Goal: Information Seeking & Learning: Understand process/instructions

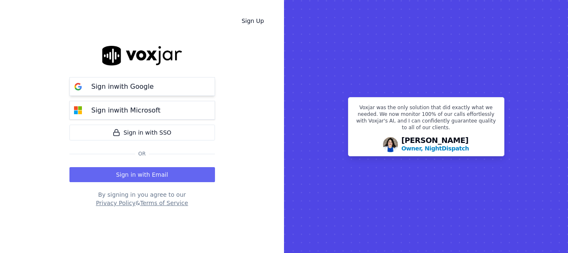
click at [125, 91] on p "Sign in with Google" at bounding box center [123, 87] width 62 height 10
click at [480, 41] on rect at bounding box center [426, 126] width 284 height 253
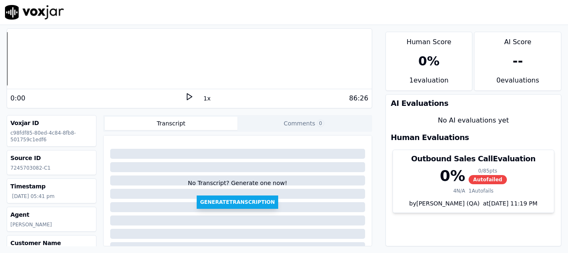
click at [245, 201] on button "Generate Transcription" at bounding box center [238, 201] width 82 height 13
click at [187, 96] on polygon at bounding box center [189, 97] width 5 height 6
click at [202, 100] on button "1x" at bounding box center [207, 98] width 10 height 12
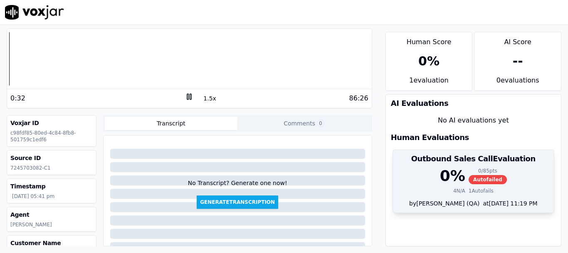
click at [471, 179] on span "Autofailed" at bounding box center [488, 179] width 38 height 9
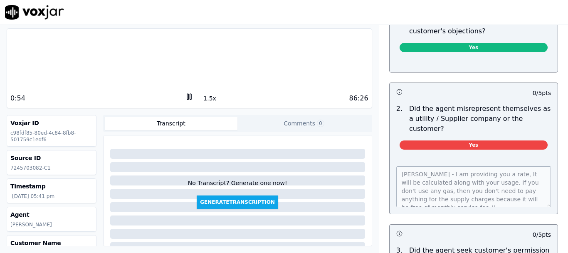
click at [186, 98] on icon at bounding box center [189, 96] width 8 height 8
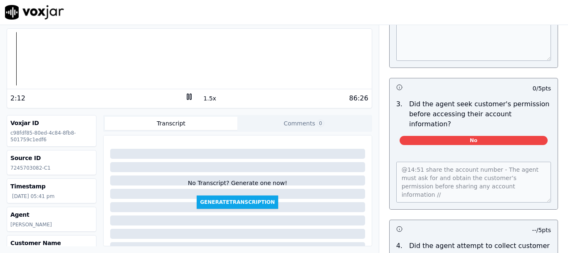
scroll to position [791, 0]
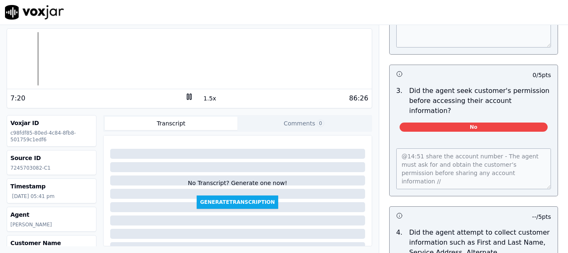
click at [185, 99] on icon at bounding box center [189, 96] width 8 height 8
click at [186, 100] on icon at bounding box center [189, 96] width 8 height 8
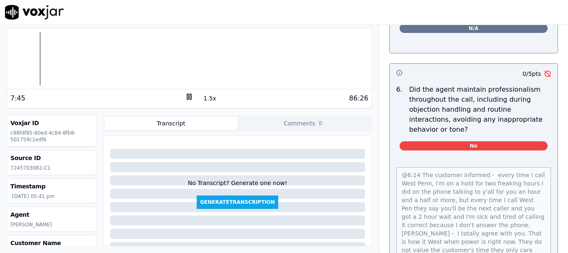
scroll to position [1123, 0]
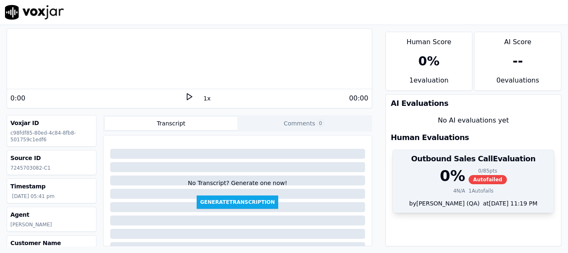
click at [476, 165] on div "Outbound Sales Call Evaluation" at bounding box center [473, 158] width 161 height 17
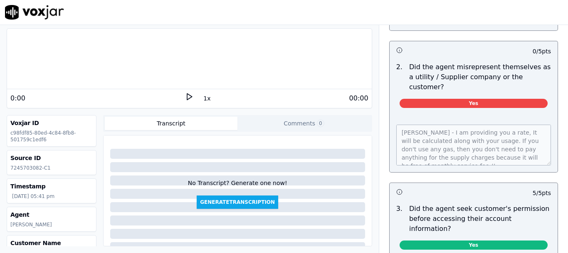
scroll to position [541, 0]
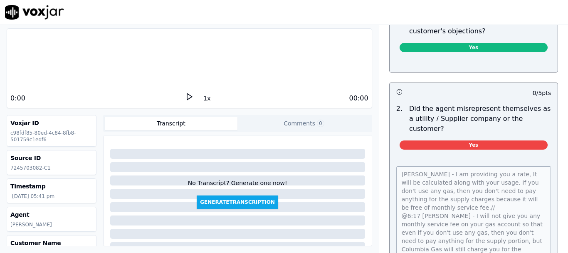
click at [530, 238] on div "Outbound Sales Call Scorecard A scorecard to review outbound sales calls for be…" at bounding box center [473, 139] width 189 height 228
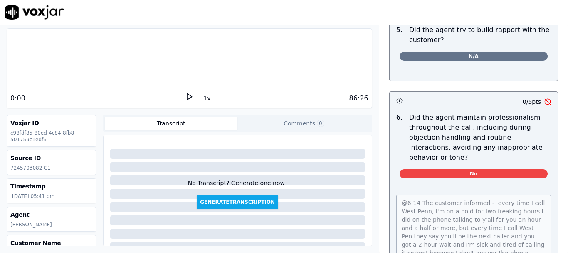
scroll to position [0, 0]
click at [530, 252] on html "Your browser does not support the audio element. 0:00 1x 86:26 Voxjar ID c98fdf…" at bounding box center [284, 126] width 568 height 253
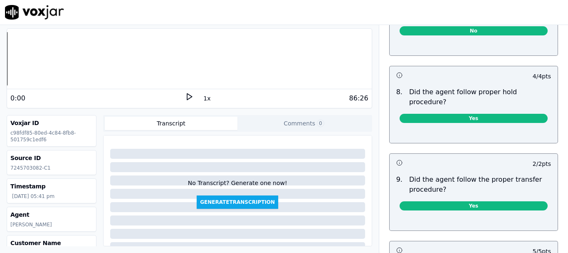
scroll to position [1296, 0]
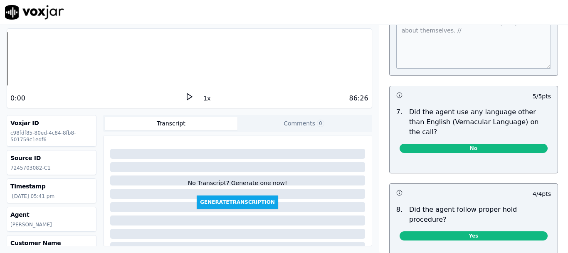
click at [187, 94] on polygon at bounding box center [189, 97] width 5 height 6
drag, startPoint x: 201, startPoint y: 99, endPoint x: 208, endPoint y: 105, distance: 9.8
click at [202, 99] on button "1x" at bounding box center [207, 98] width 10 height 12
click at [102, 98] on div "0:40" at bounding box center [97, 98] width 175 height 10
click at [190, 98] on rect at bounding box center [190, 96] width 1 height 5
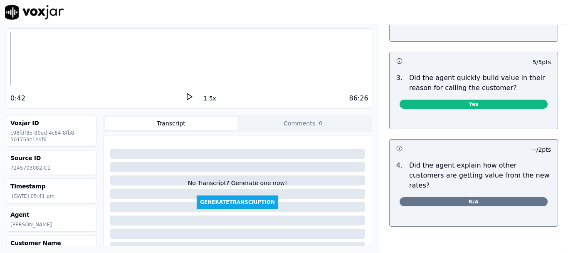
scroll to position [214, 0]
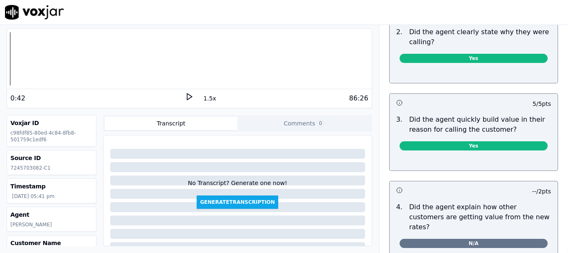
click at [187, 98] on polygon at bounding box center [189, 97] width 5 height 6
drag, startPoint x: 67, startPoint y: 96, endPoint x: 149, endPoint y: 102, distance: 82.2
click at [67, 96] on div "6:11" at bounding box center [97, 98] width 175 height 10
click at [185, 97] on icon at bounding box center [189, 96] width 8 height 8
click at [186, 94] on icon at bounding box center [189, 96] width 8 height 8
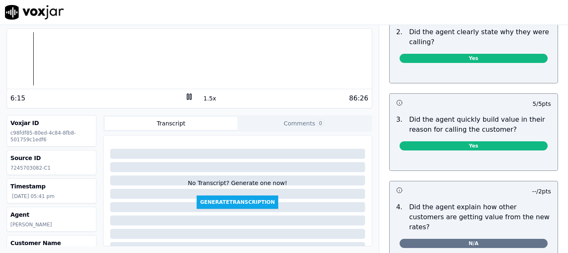
click at [31, 64] on div at bounding box center [189, 58] width 365 height 53
click at [25, 66] on div at bounding box center [189, 58] width 365 height 53
click at [23, 62] on div at bounding box center [189, 58] width 365 height 53
click at [187, 97] on rect at bounding box center [187, 96] width 1 height 5
click at [187, 94] on polygon at bounding box center [189, 97] width 5 height 6
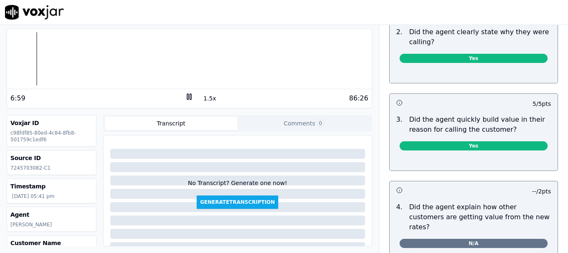
click at [34, 64] on div at bounding box center [189, 58] width 365 height 53
click at [32, 63] on div at bounding box center [189, 58] width 365 height 53
click at [23, 55] on div at bounding box center [189, 58] width 365 height 53
click at [31, 62] on div at bounding box center [189, 58] width 365 height 53
click at [58, 91] on div "8:32 1.5x 86:26" at bounding box center [189, 98] width 365 height 18
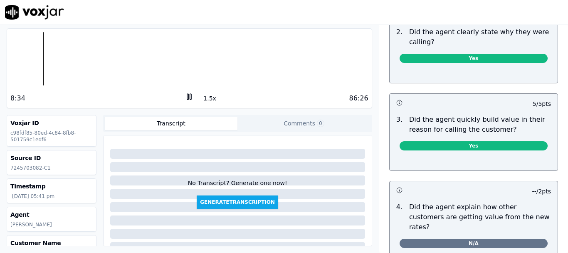
click at [185, 97] on icon at bounding box center [189, 96] width 8 height 8
click at [187, 94] on polygon at bounding box center [189, 97] width 5 height 6
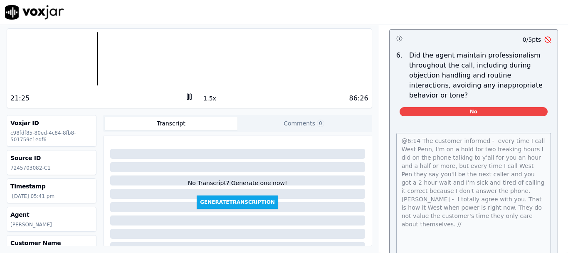
scroll to position [1088, 0]
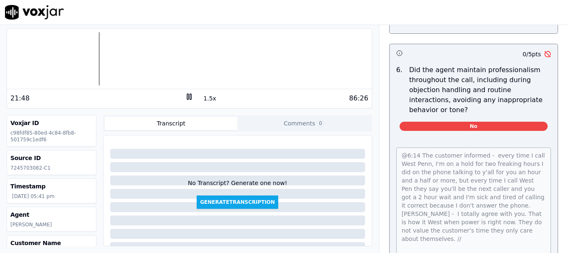
click at [342, 114] on div "Your browser does not support the audio element. 21:48 1.5x 86:26 Voxjar ID c98…" at bounding box center [189, 139] width 379 height 228
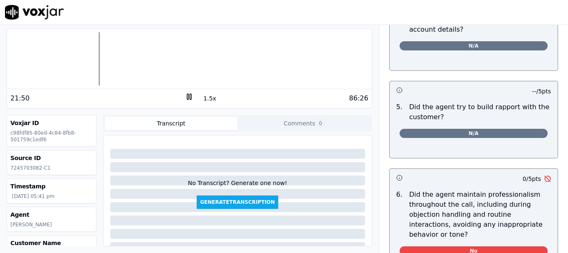
scroll to position [963, 0]
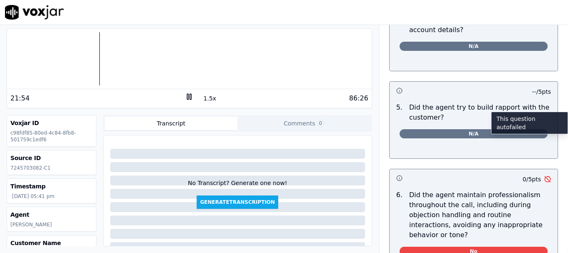
click at [545, 176] on icon "button" at bounding box center [548, 179] width 7 height 7
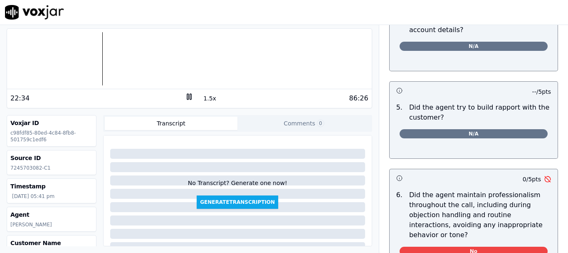
click at [187, 94] on rect at bounding box center [187, 96] width 1 height 5
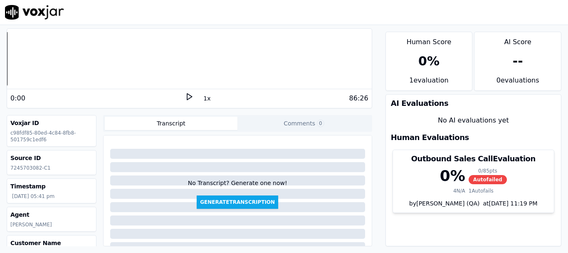
click at [465, 18] on div at bounding box center [284, 12] width 568 height 25
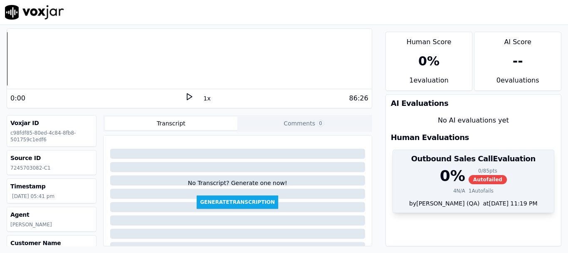
click at [469, 180] on span "Autofailed" at bounding box center [488, 179] width 38 height 9
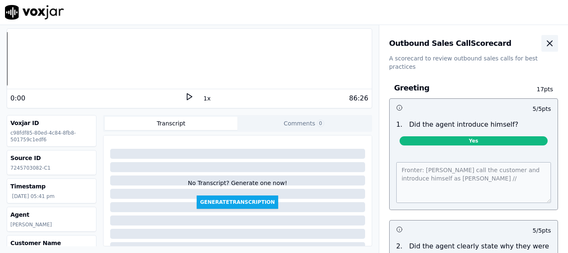
click at [545, 40] on icon "button" at bounding box center [550, 43] width 10 height 10
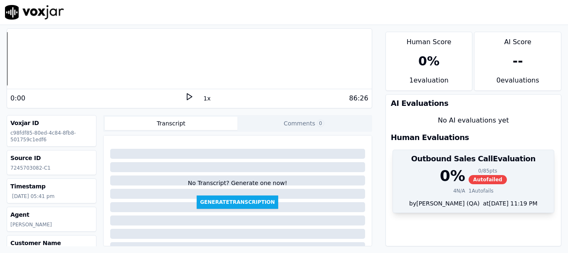
click at [480, 173] on div "0 / 85 pts" at bounding box center [488, 170] width 38 height 7
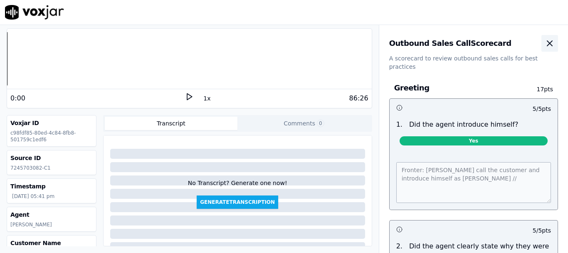
click at [545, 41] on icon "button" at bounding box center [550, 43] width 10 height 10
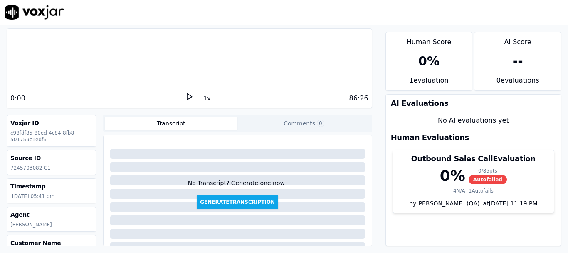
click at [393, 22] on div at bounding box center [284, 12] width 568 height 25
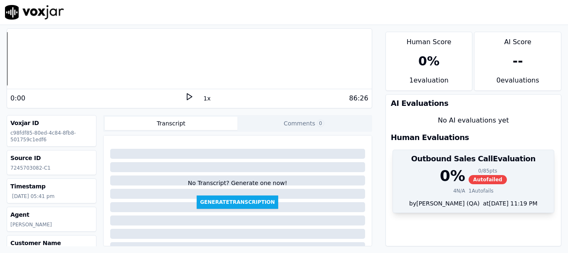
click at [450, 198] on div "0 % 0 / 85 pts Autofailed 4 N/A 1 Autofails" at bounding box center [473, 183] width 161 height 32
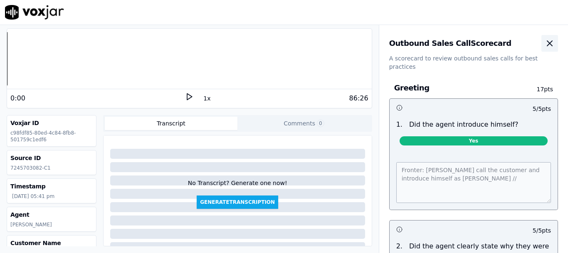
drag, startPoint x: 529, startPoint y: 53, endPoint x: 529, endPoint y: 42, distance: 10.8
click at [529, 42] on div "Outbound Sales Call Scorecard A scorecard to review outbound sales calls for be…" at bounding box center [473, 48] width 189 height 46
click at [545, 41] on icon "button" at bounding box center [550, 43] width 10 height 10
